Goal: Task Accomplishment & Management: Complete application form

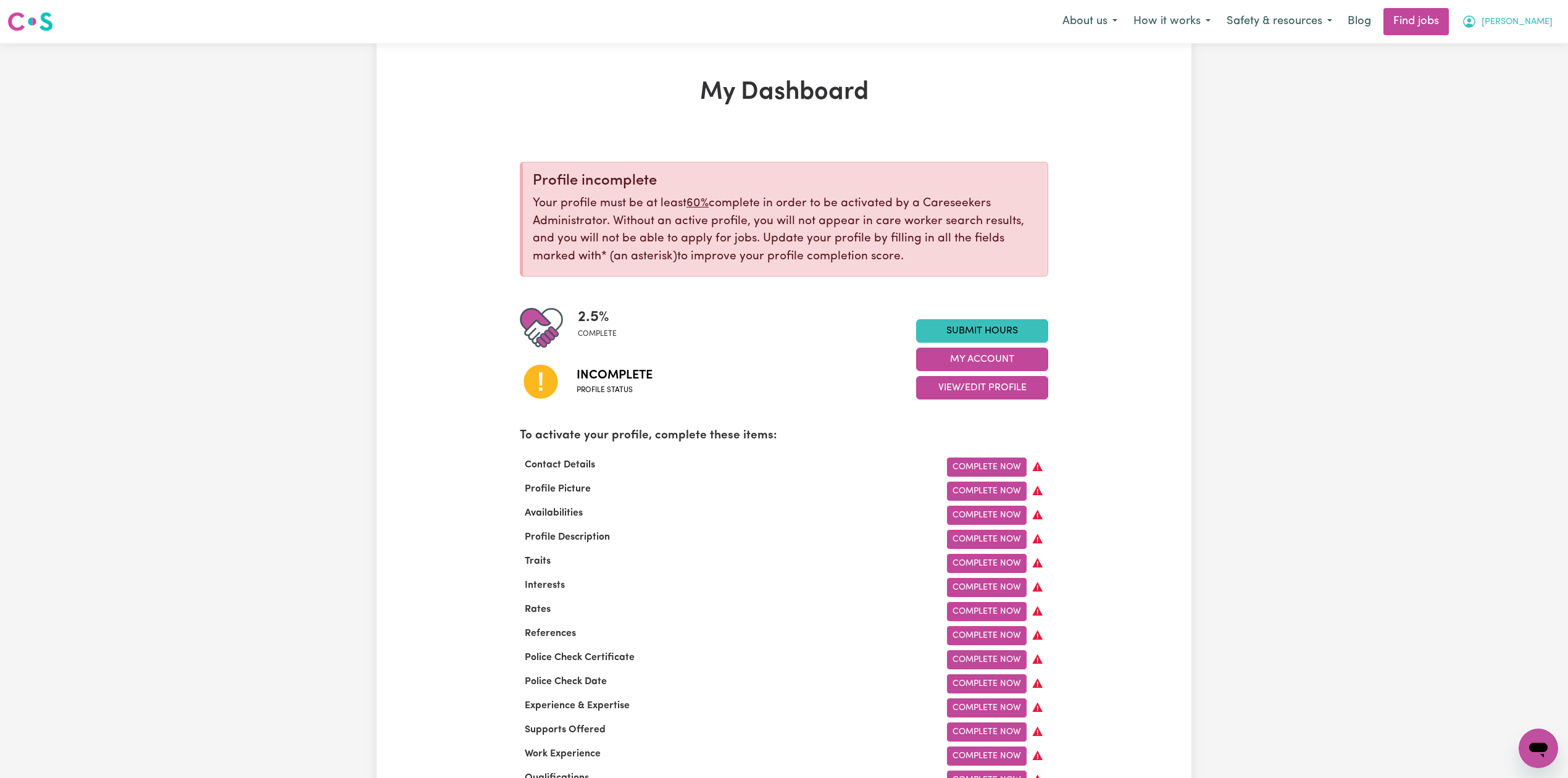
click at [1524, 26] on span "[PERSON_NAME]" at bounding box center [1517, 23] width 71 height 14
click at [1509, 97] on link "Logout" at bounding box center [1511, 95] width 98 height 24
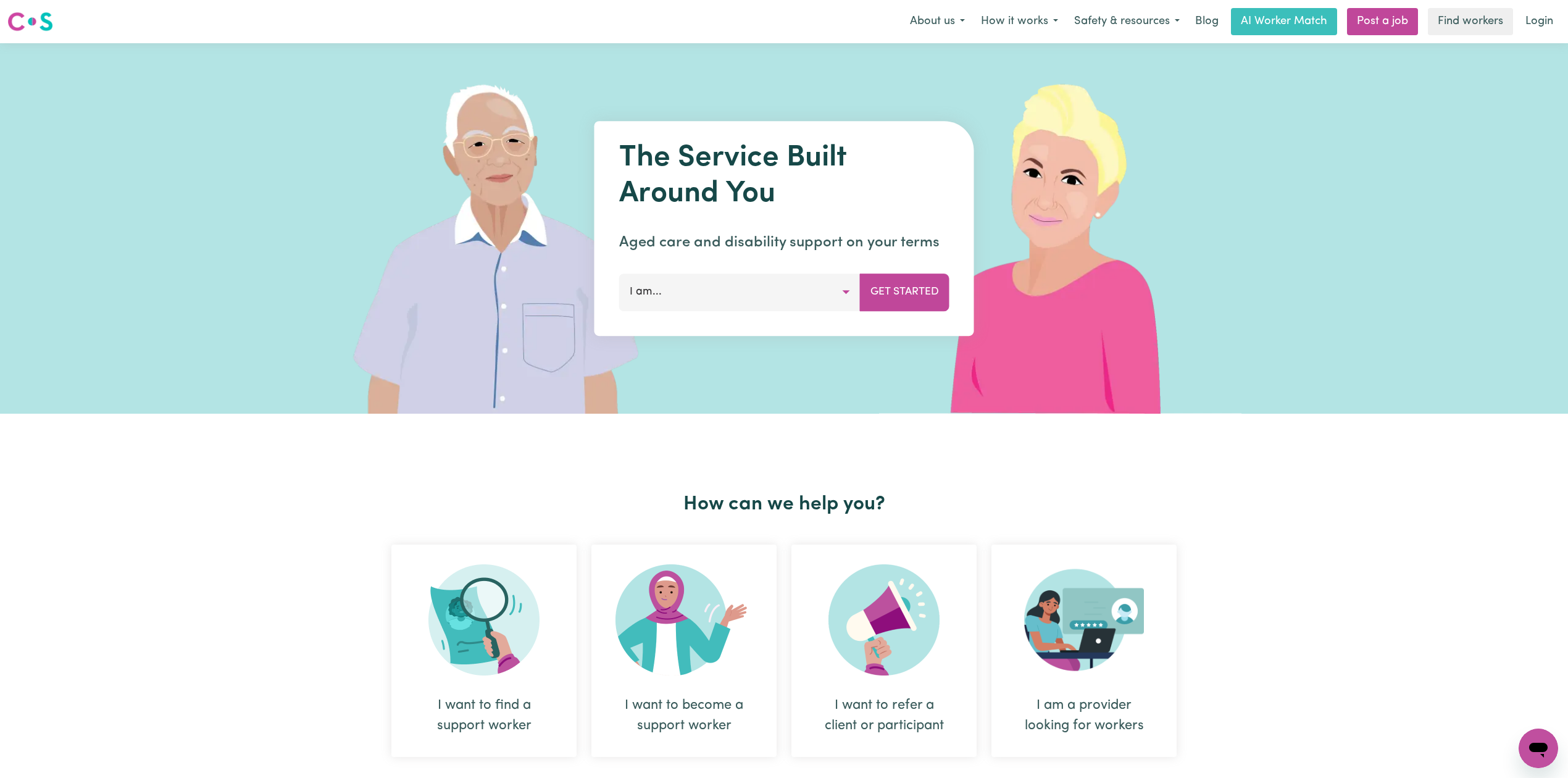
click at [1541, 30] on link "Login" at bounding box center [1538, 22] width 42 height 28
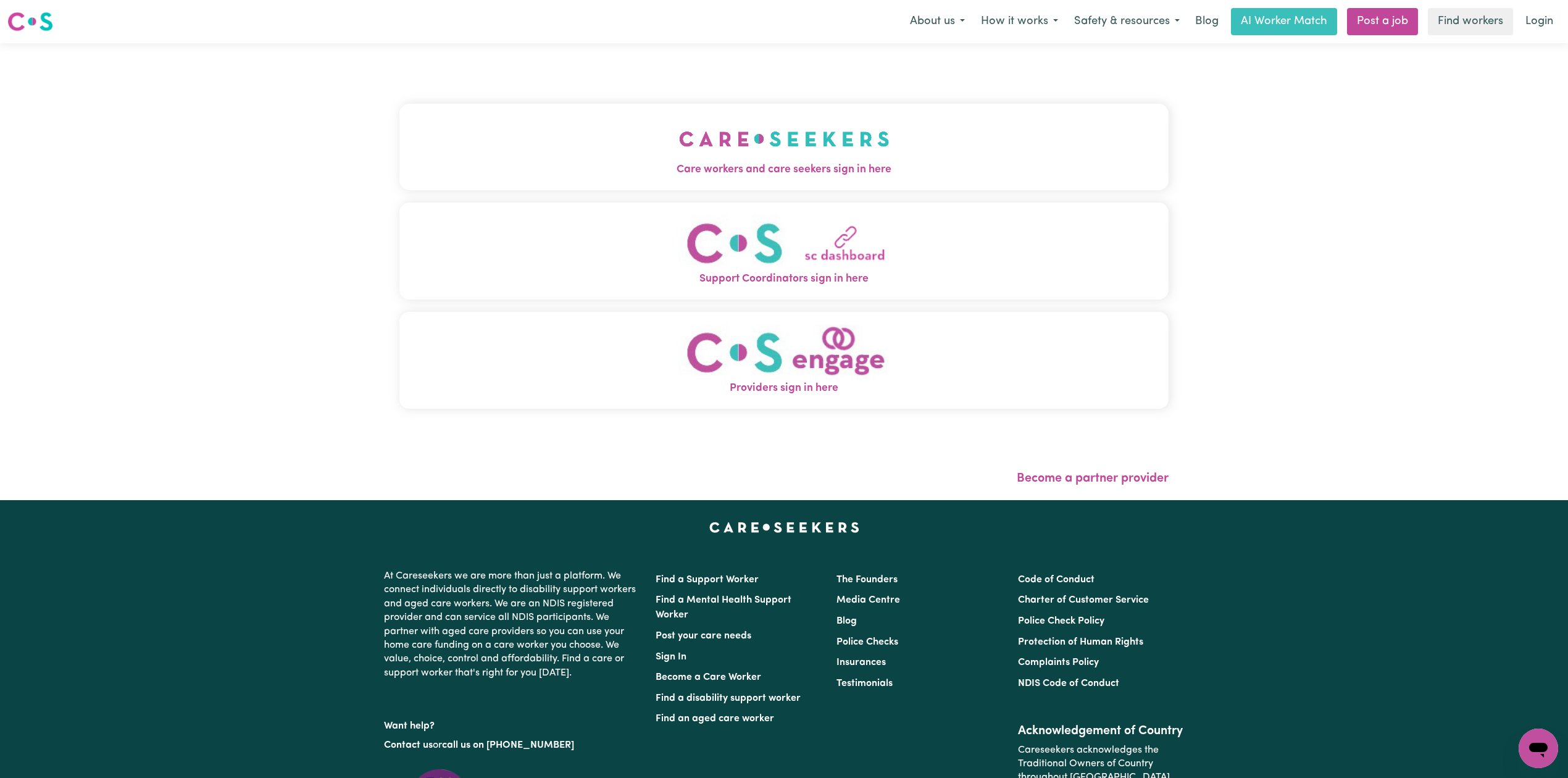
click at [680, 161] on img "Care workers and care seekers sign in here" at bounding box center [785, 139] width 211 height 45
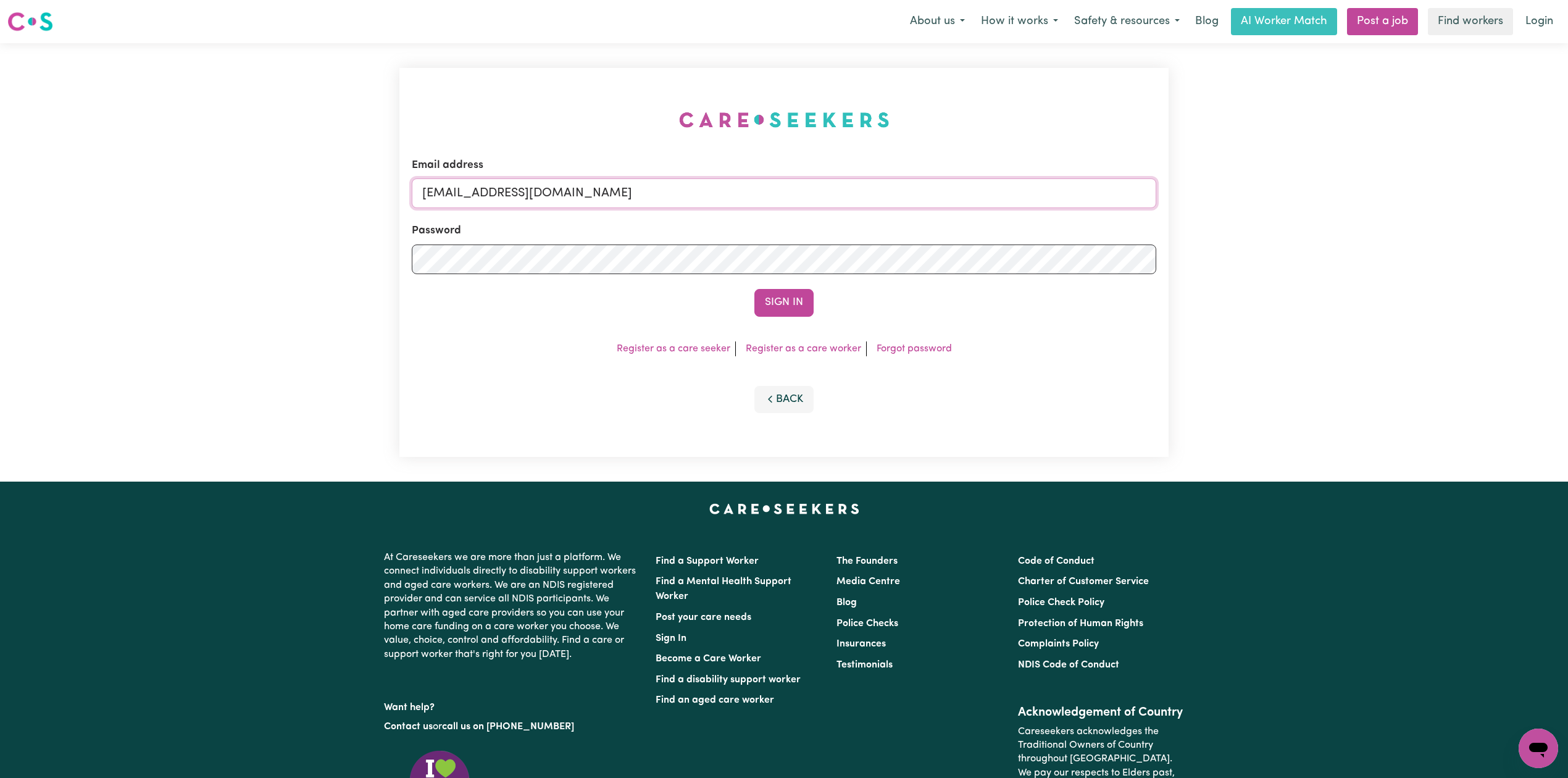
drag, startPoint x: 645, startPoint y: 188, endPoint x: 616, endPoint y: 206, distance: 34.1
click at [646, 186] on input "[EMAIL_ADDRESS][DOMAIN_NAME]" at bounding box center [784, 193] width 745 height 30
drag, startPoint x: 488, startPoint y: 193, endPoint x: 875, endPoint y: 233, distance: 389.1
click at [875, 233] on form "Email address Superuser~[EMAIL_ADDRESS][DOMAIN_NAME] Password Sign In" at bounding box center [784, 237] width 745 height 160
type input "Superuser~[EMAIL_ADDRESS][DOMAIN_NAME]"
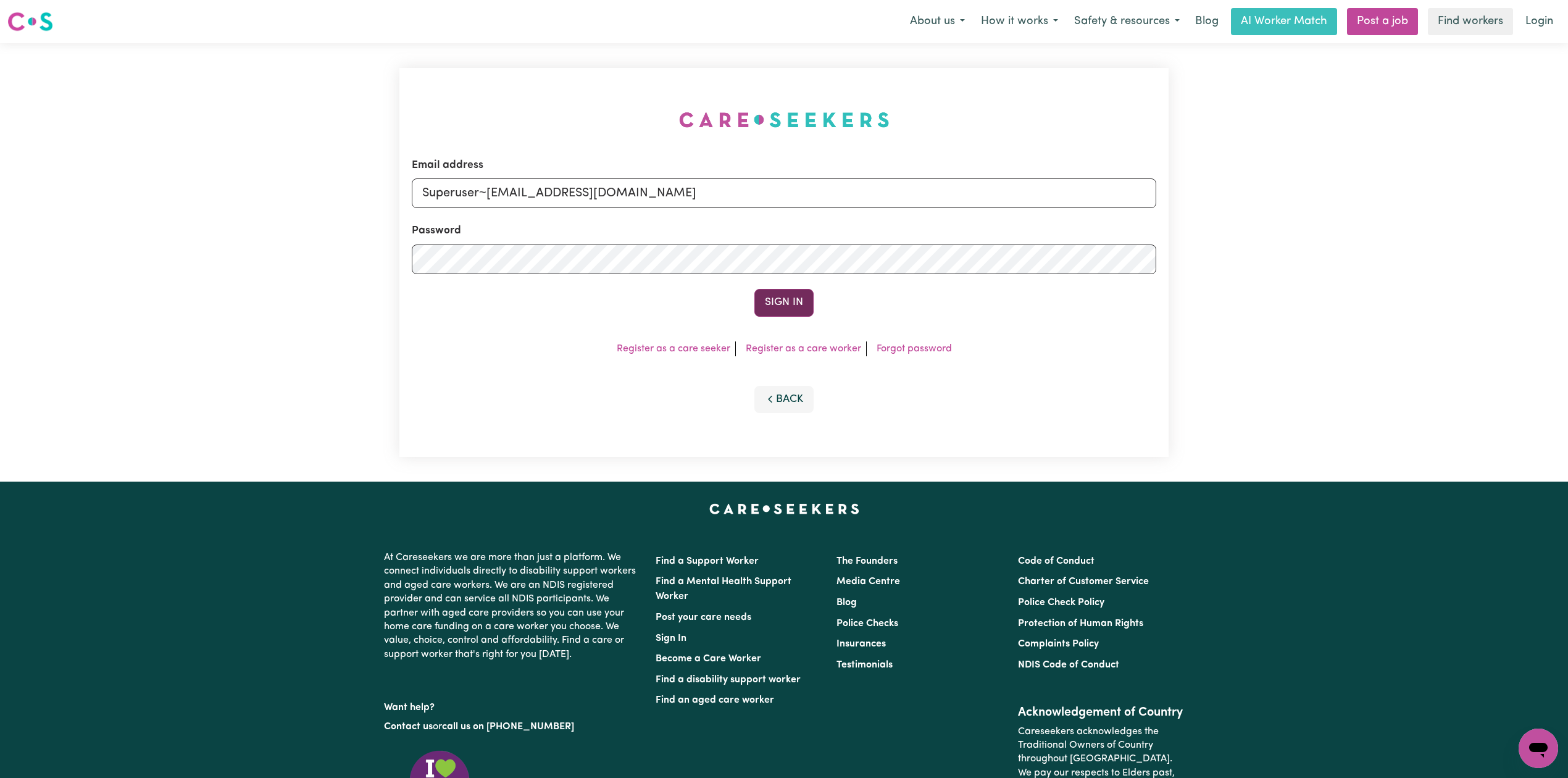
click at [775, 319] on div "Email address Superuser~[EMAIL_ADDRESS][DOMAIN_NAME] Password Sign In Register …" at bounding box center [784, 262] width 769 height 389
click at [788, 294] on button "Sign In" at bounding box center [784, 302] width 59 height 28
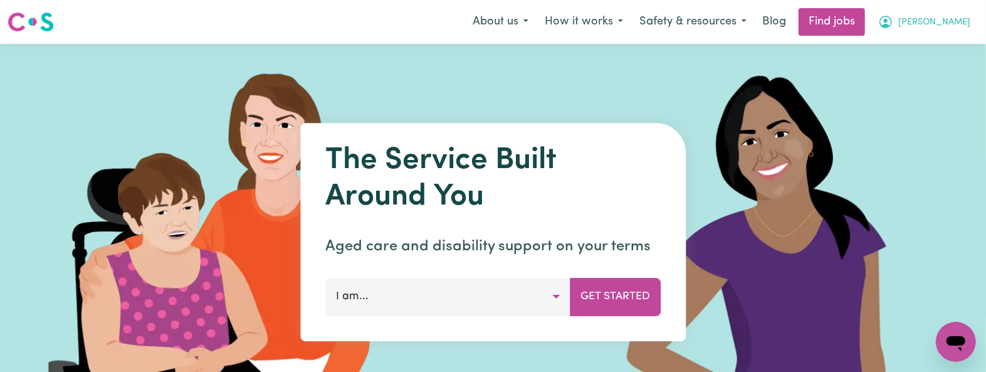
click at [940, 18] on span "[PERSON_NAME]" at bounding box center [934, 23] width 72 height 14
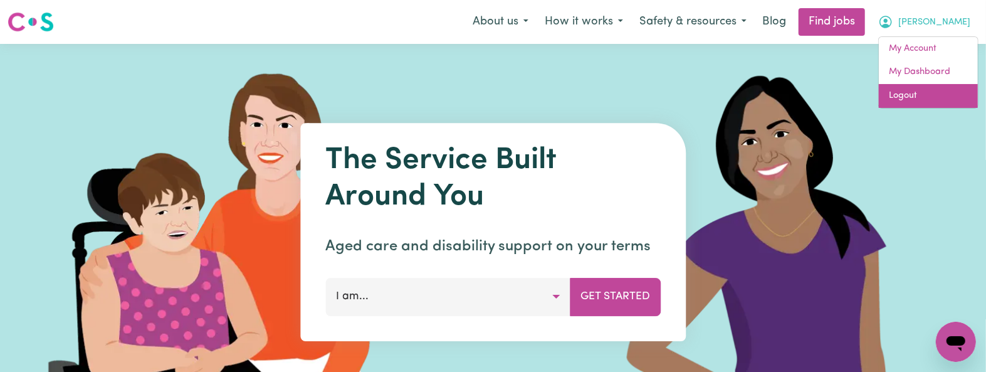
click at [932, 98] on link "Logout" at bounding box center [928, 96] width 99 height 24
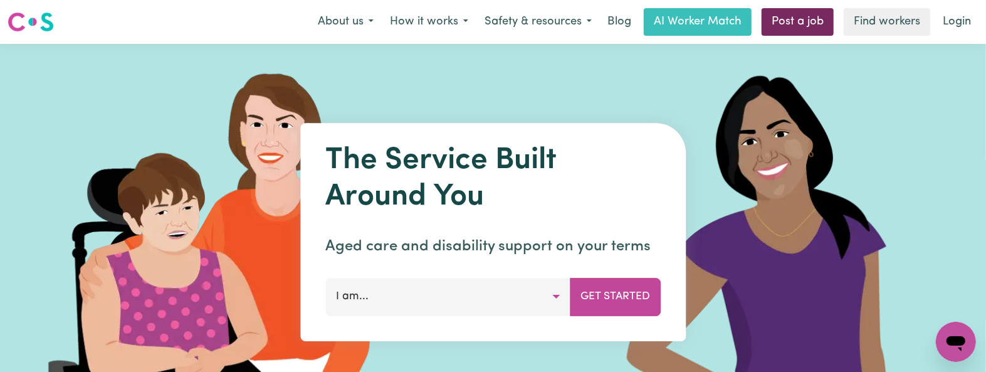
click at [795, 16] on link "Post a job" at bounding box center [798, 22] width 72 height 28
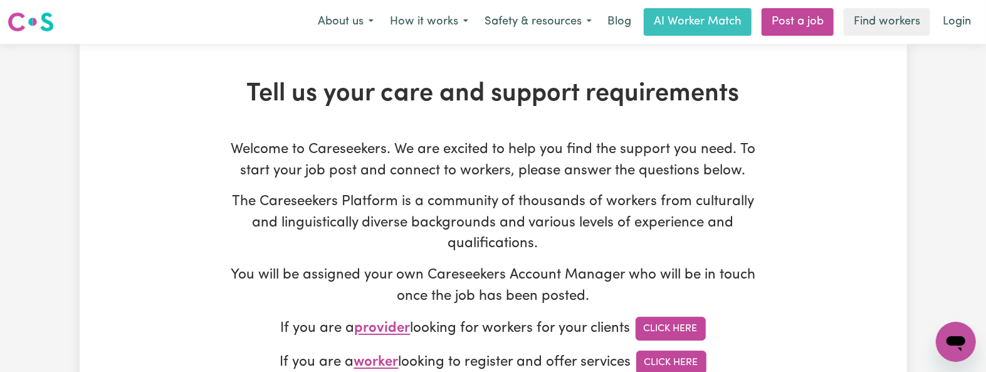
type input "[EMAIL_ADDRESS][DOMAIN_NAME]"
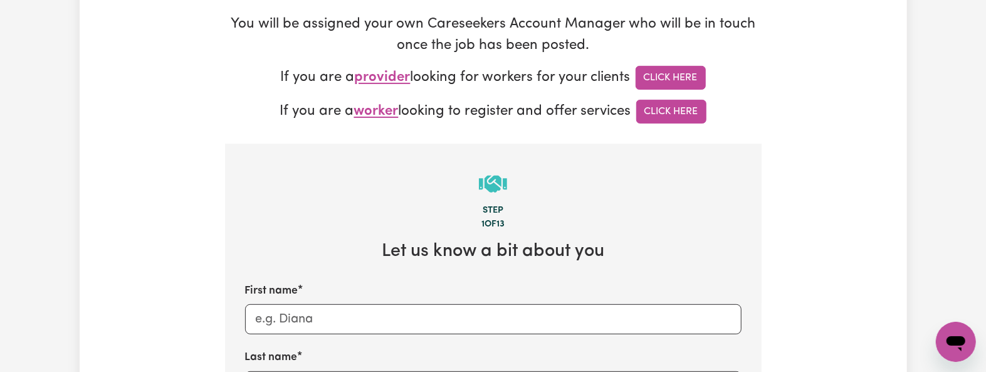
scroll to position [417, 0]
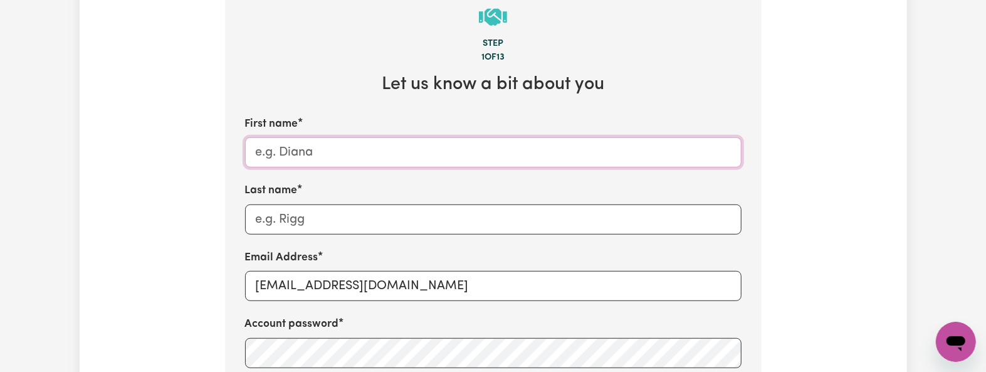
click at [307, 151] on input "First name" at bounding box center [493, 152] width 496 height 30
paste input "Theresa - Jimboomba - QLD"
click at [322, 154] on input "Theresa - Jimboomba - QLD" at bounding box center [493, 152] width 496 height 30
type input "Theresa - - QLD"
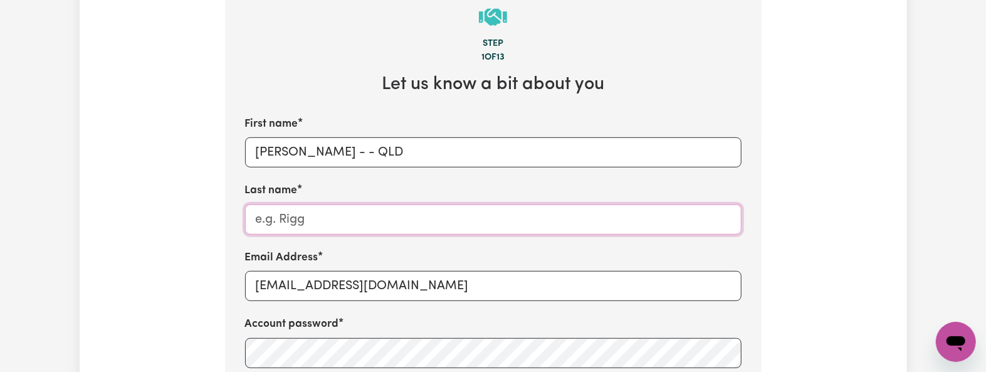
click at [317, 222] on input "Last name" at bounding box center [493, 219] width 496 height 30
paste input "Jimboomba"
type input "Jimboomba"
click at [339, 152] on input "Theresa - - QLD" at bounding box center [493, 152] width 496 height 30
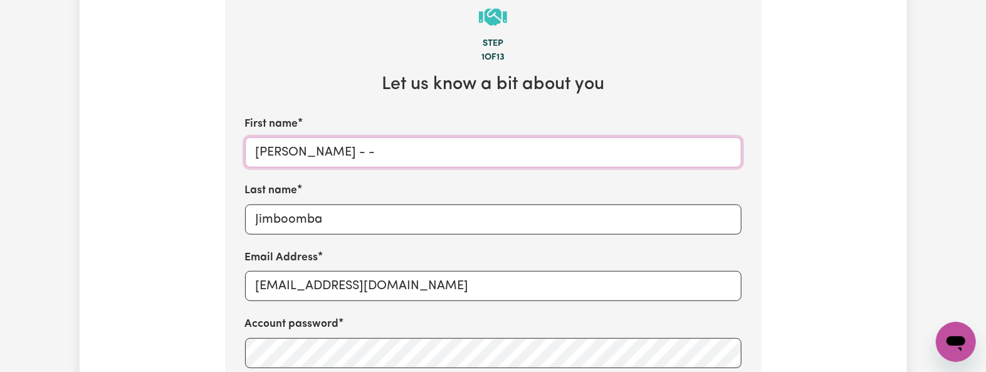
type input "Theresa - -"
click at [341, 216] on input "Jimboomba" at bounding box center [493, 219] width 496 height 30
paste input "QLD"
type input "Jimboomba QLD"
drag, startPoint x: 305, startPoint y: 157, endPoint x: 377, endPoint y: 157, distance: 72.7
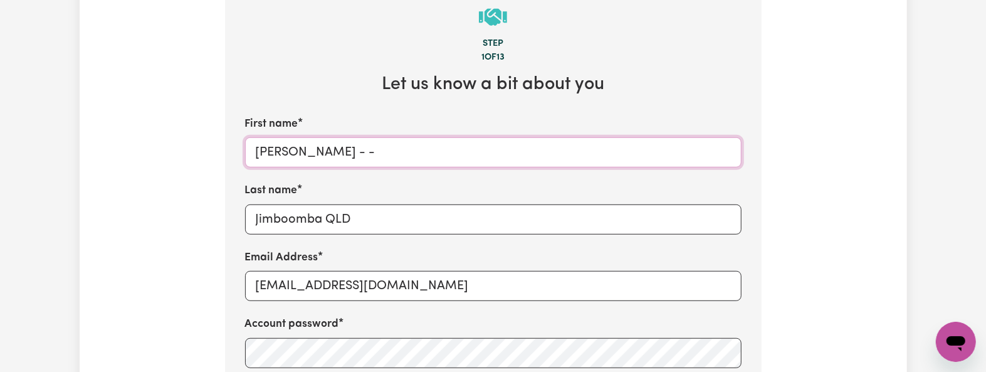
click at [377, 157] on input "Theresa - -" at bounding box center [493, 152] width 496 height 30
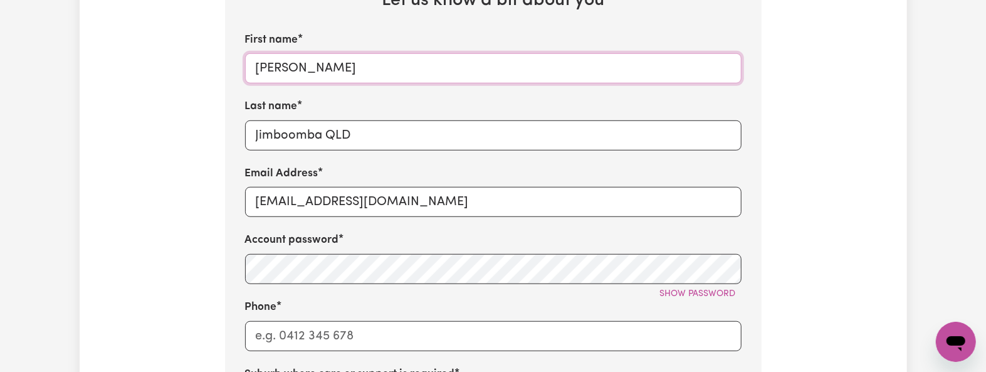
type input "Theresa"
click at [291, 199] on input "[EMAIL_ADDRESS][DOMAIN_NAME]" at bounding box center [493, 202] width 496 height 30
paste input "TheresaJimboomba"
type input "TheresaJimboomba@careseekers.com.au"
click at [707, 293] on span "Show password" at bounding box center [698, 293] width 76 height 9
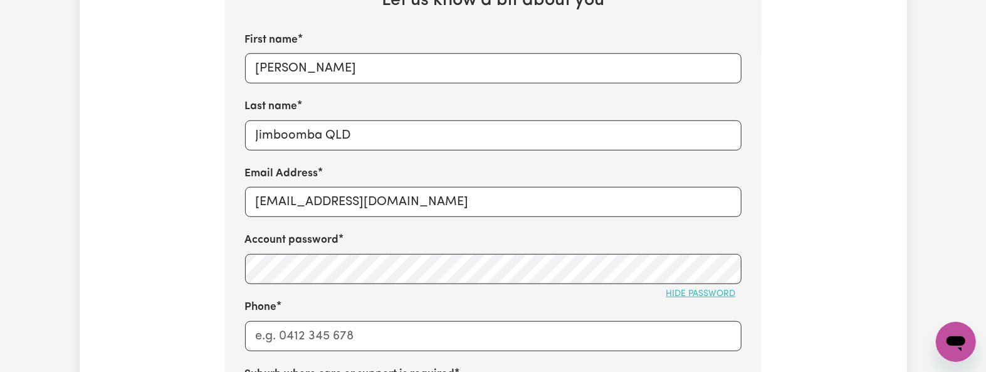
scroll to position [668, 0]
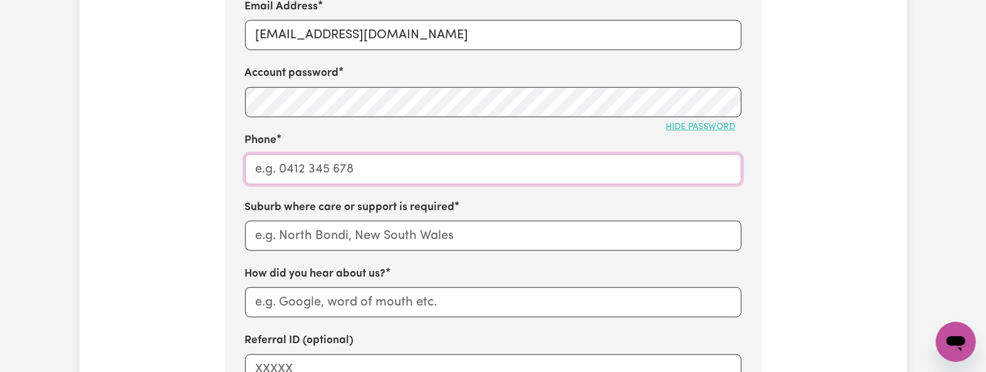
click at [294, 167] on input "Phone" at bounding box center [493, 169] width 496 height 30
type input "1300765465"
click at [302, 248] on input "text" at bounding box center [493, 236] width 496 height 30
paste input "Jimboomba"
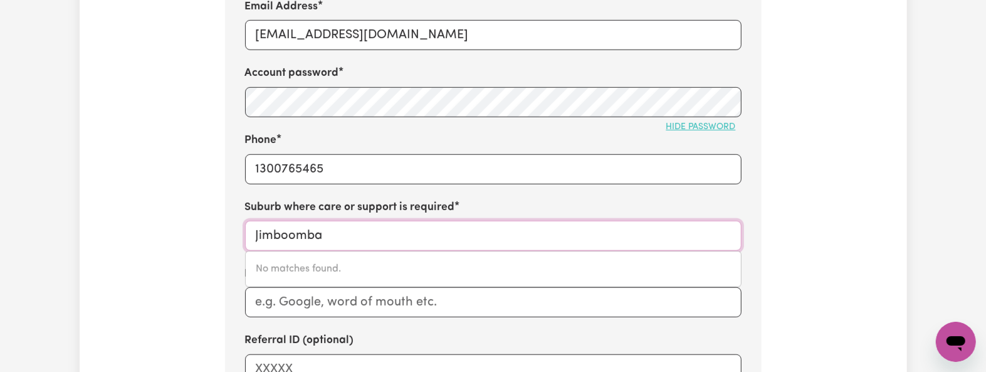
type input "Jimboomba"
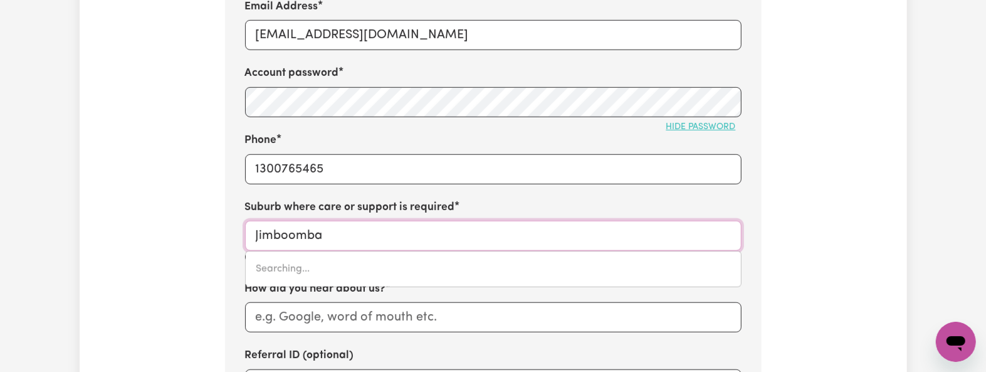
type input "Jimboomba, Queensland, 4280"
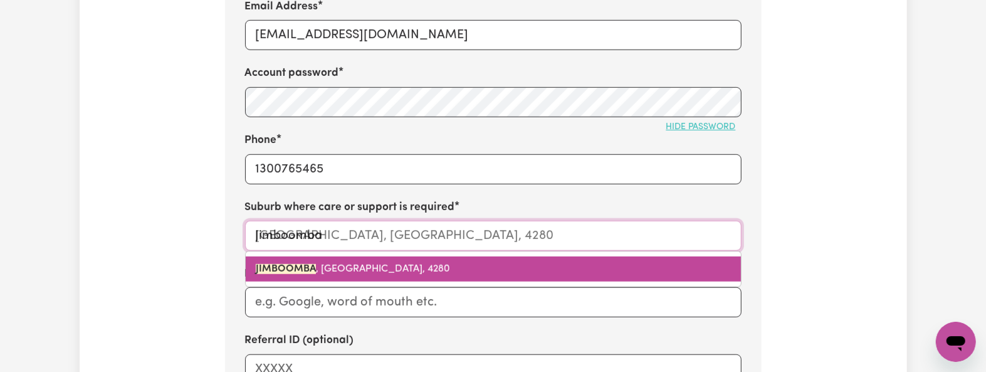
click at [313, 266] on link "JIMBOOMBA , Queensland, 4280" at bounding box center [493, 268] width 495 height 25
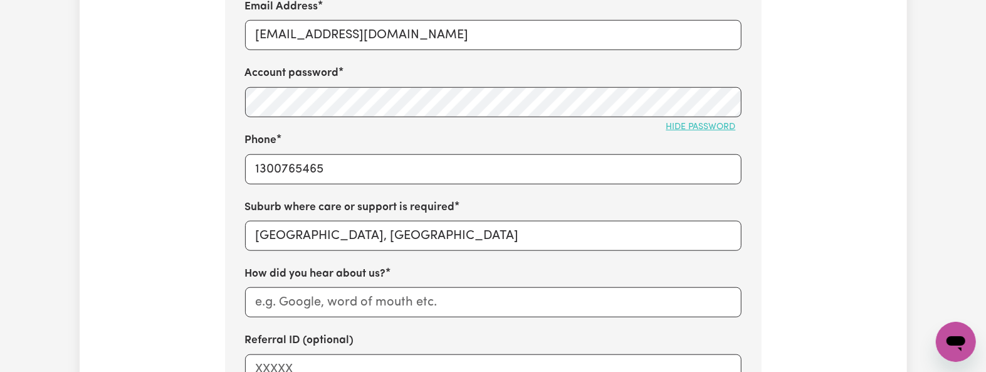
scroll to position [752, 0]
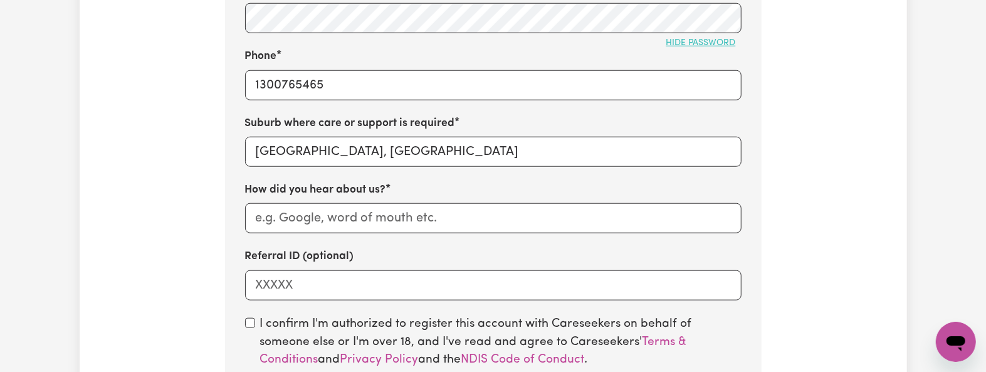
click at [322, 241] on div "First name Theresa Last name Jimboomba QLD Email Address TheresaJimboomba@cares…" at bounding box center [493, 40] width 496 height 519
click at [332, 229] on input "How did you hear about us?" at bounding box center [493, 218] width 496 height 30
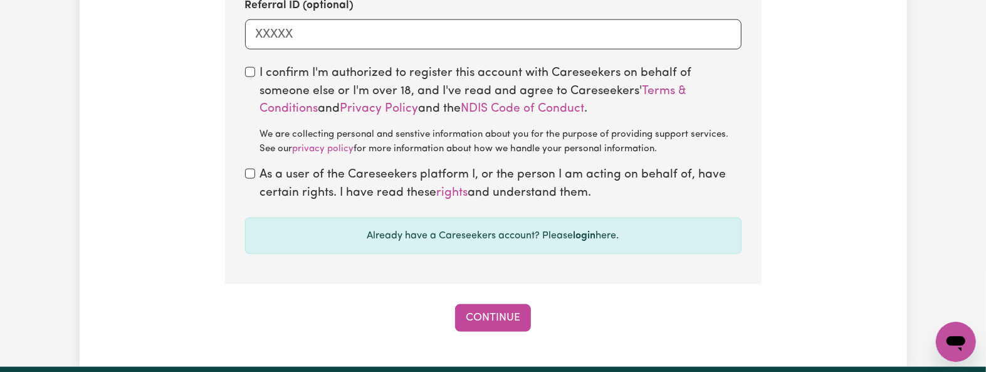
type input "BDM referral"
click at [247, 77] on input "checkbox" at bounding box center [250, 72] width 10 height 10
checkbox input "true"
click at [251, 186] on div "As a user of the Careseekers platform I, or the person I am acting on behalf of…" at bounding box center [493, 184] width 496 height 36
click at [252, 176] on input "checkbox" at bounding box center [250, 174] width 10 height 10
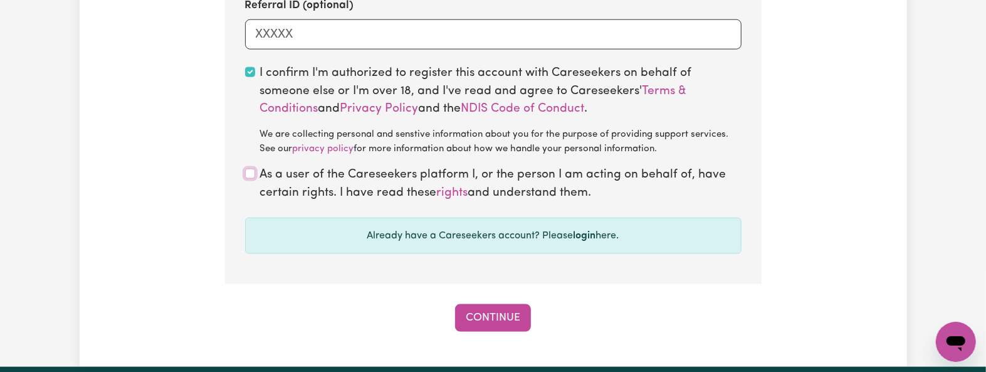
checkbox input "true"
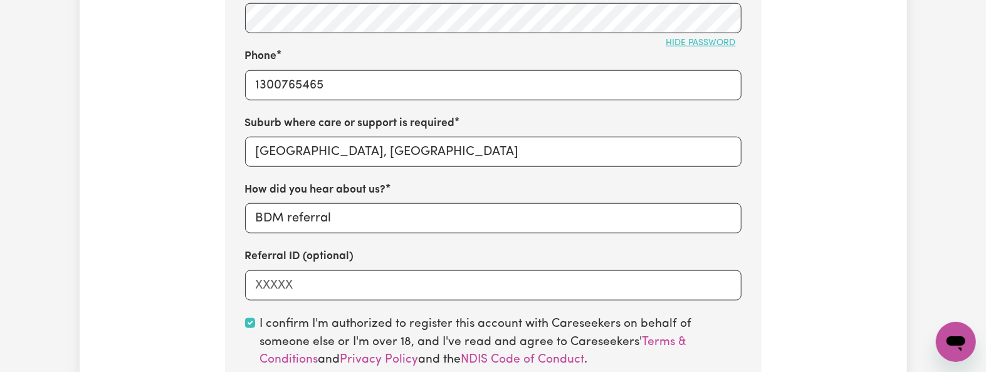
scroll to position [668, 0]
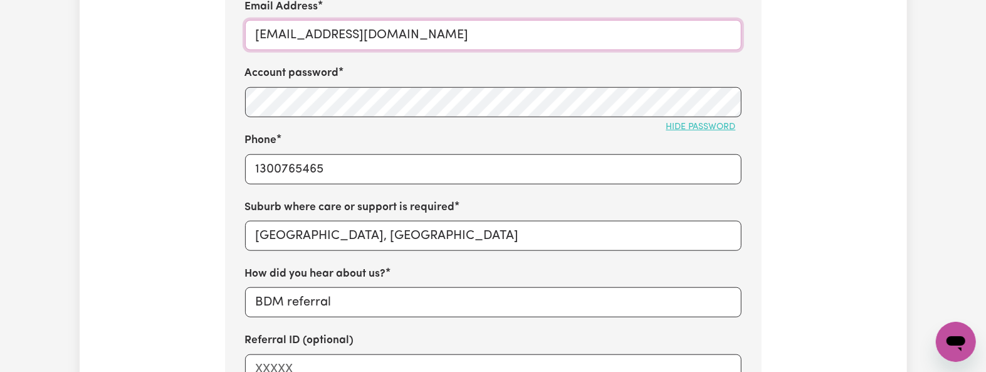
click at [372, 33] on input "TheresaJimboomba@careseekers.com.au" at bounding box center [493, 35] width 496 height 30
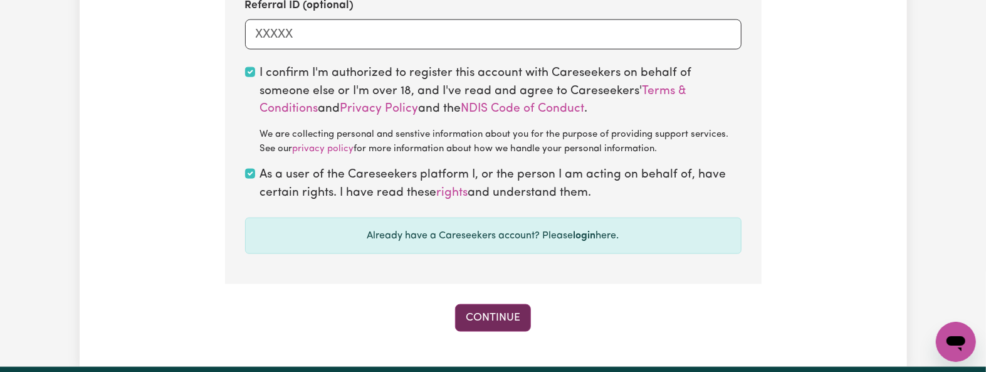
drag, startPoint x: 481, startPoint y: 319, endPoint x: 439, endPoint y: 322, distance: 42.7
click at [481, 320] on button "Continue" at bounding box center [493, 318] width 76 height 28
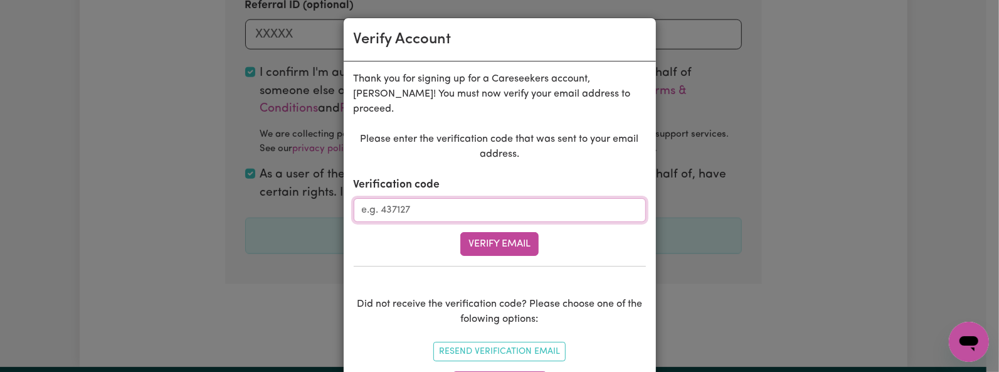
click at [397, 201] on input "Verification code" at bounding box center [500, 210] width 292 height 24
paste input "885097"
type input "885097"
click at [452, 232] on div "Verify Email" at bounding box center [500, 244] width 292 height 24
click at [480, 232] on button "Verify Email" at bounding box center [499, 244] width 78 height 24
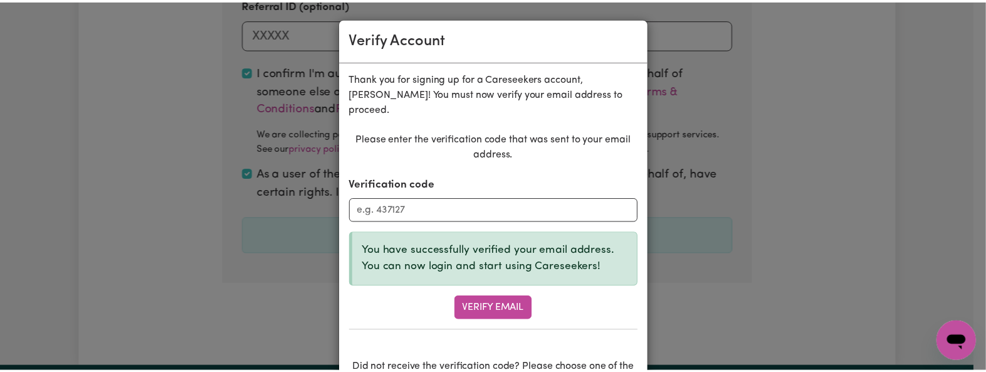
scroll to position [396, 0]
